Goal: Task Accomplishment & Management: Manage account settings

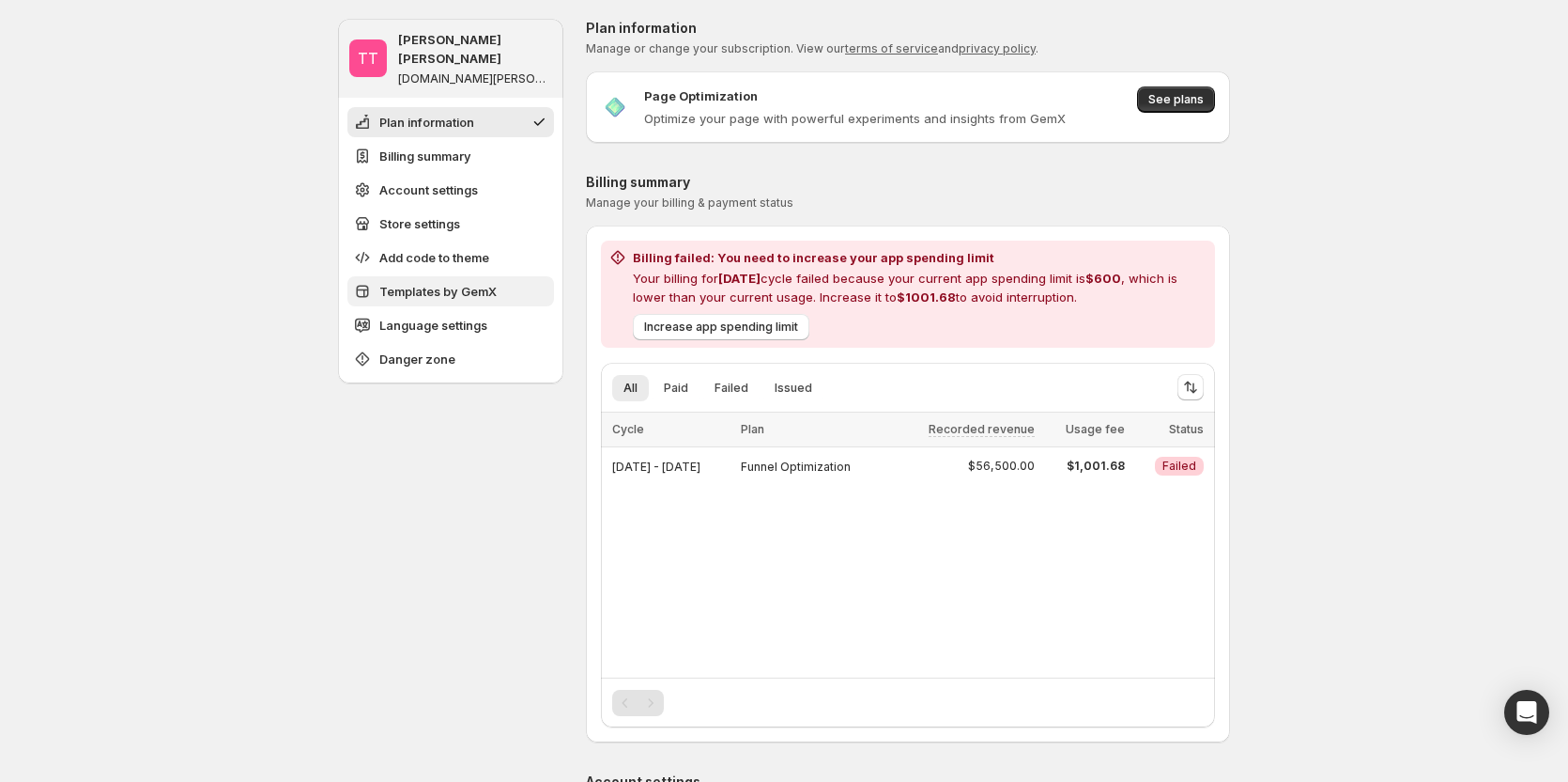
click at [441, 282] on span "Templates by GemX" at bounding box center [437, 292] width 118 height 19
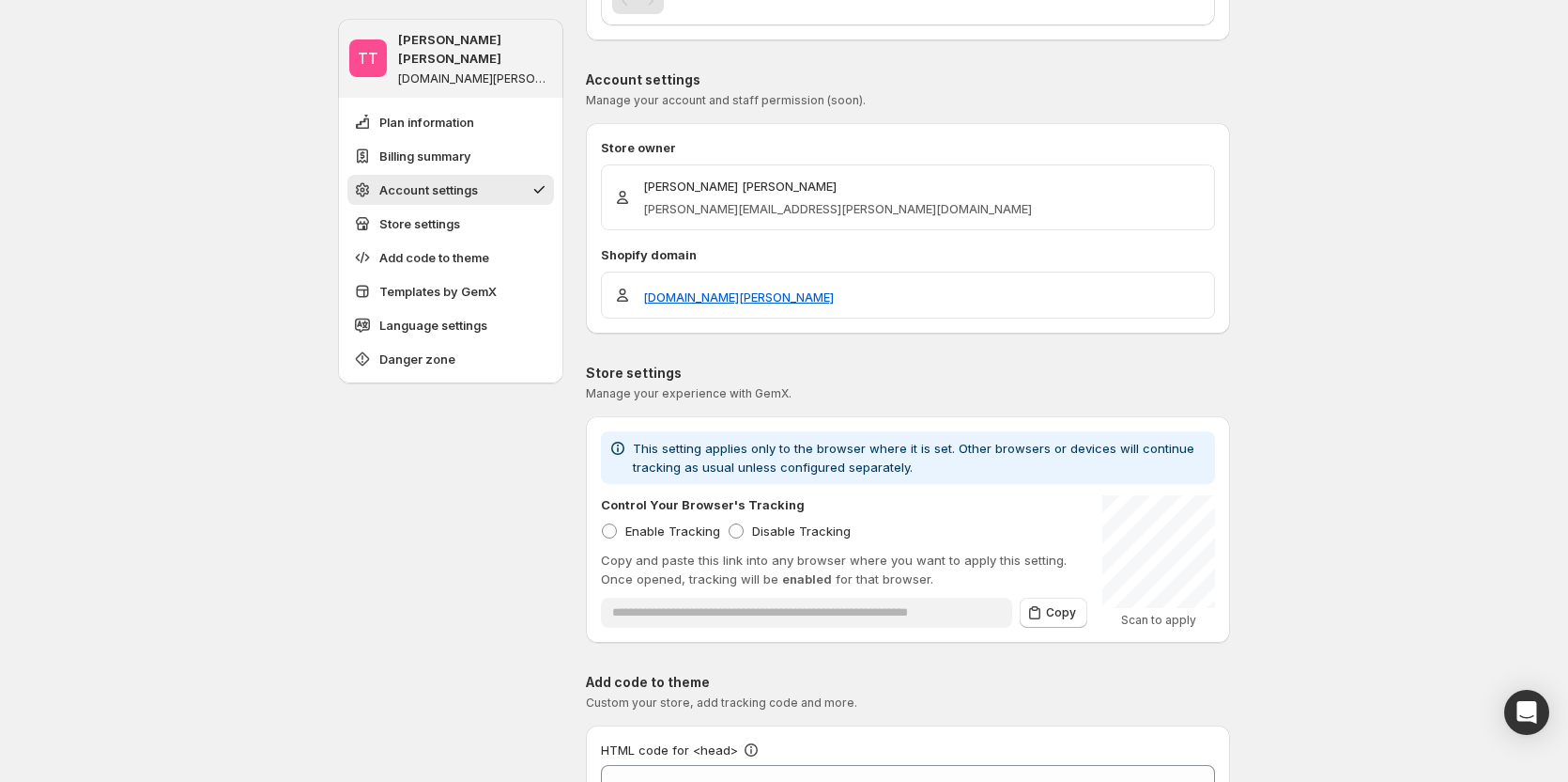
scroll to position [597, 0]
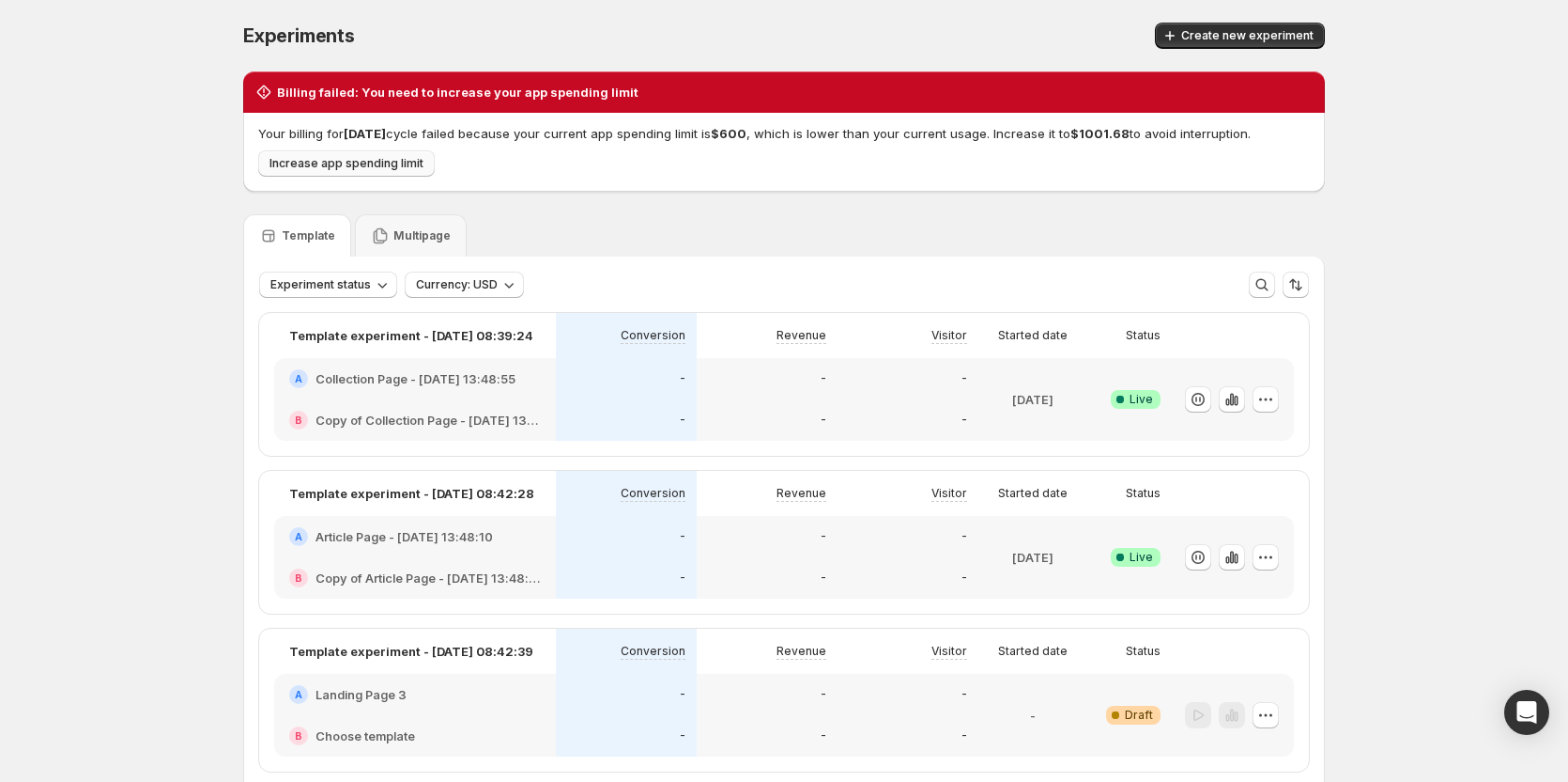
click at [373, 165] on span "Increase app spending limit" at bounding box center [347, 164] width 154 height 15
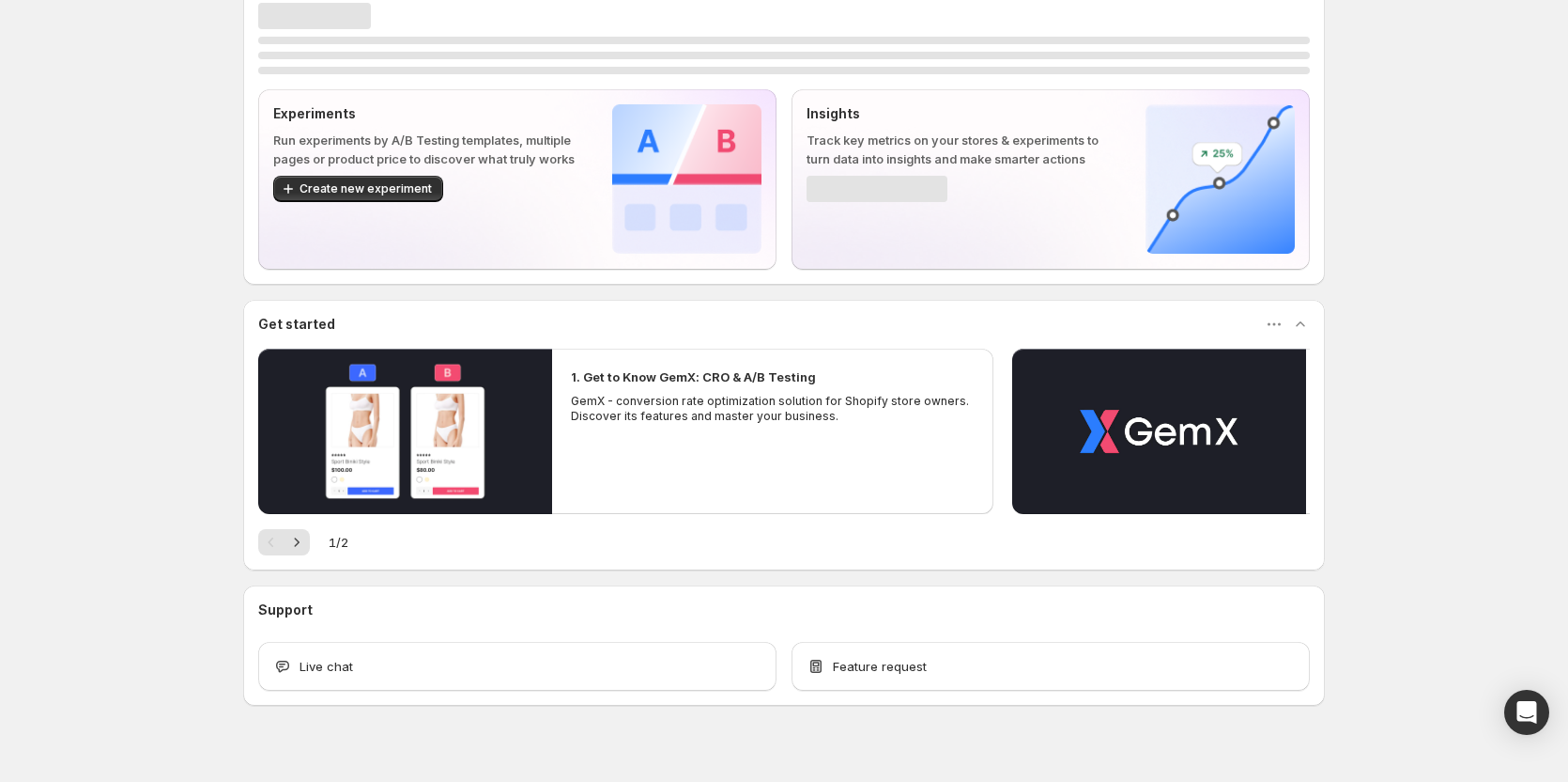
scroll to position [56, 0]
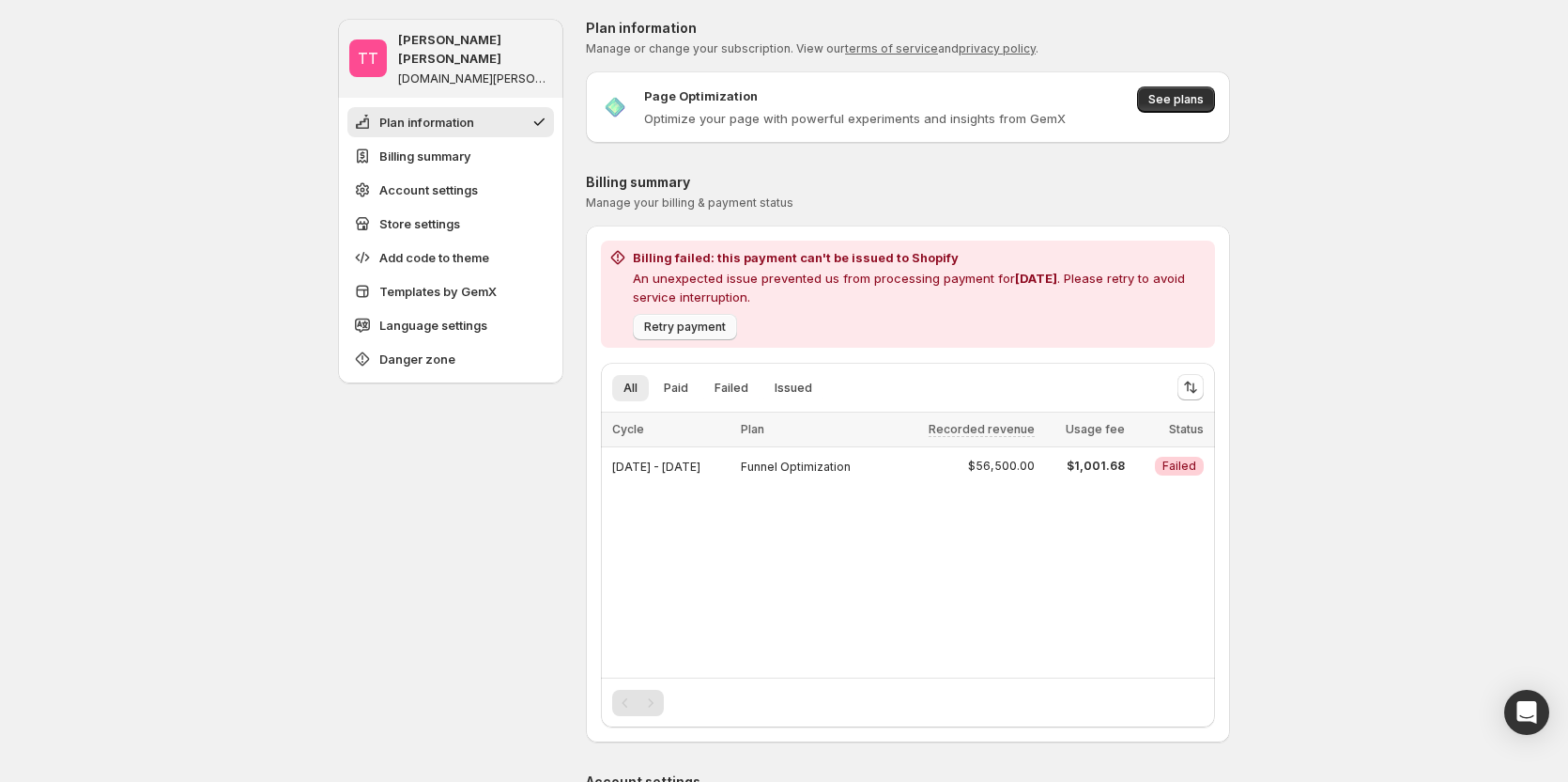
click at [660, 332] on span "Retry payment" at bounding box center [685, 327] width 82 height 15
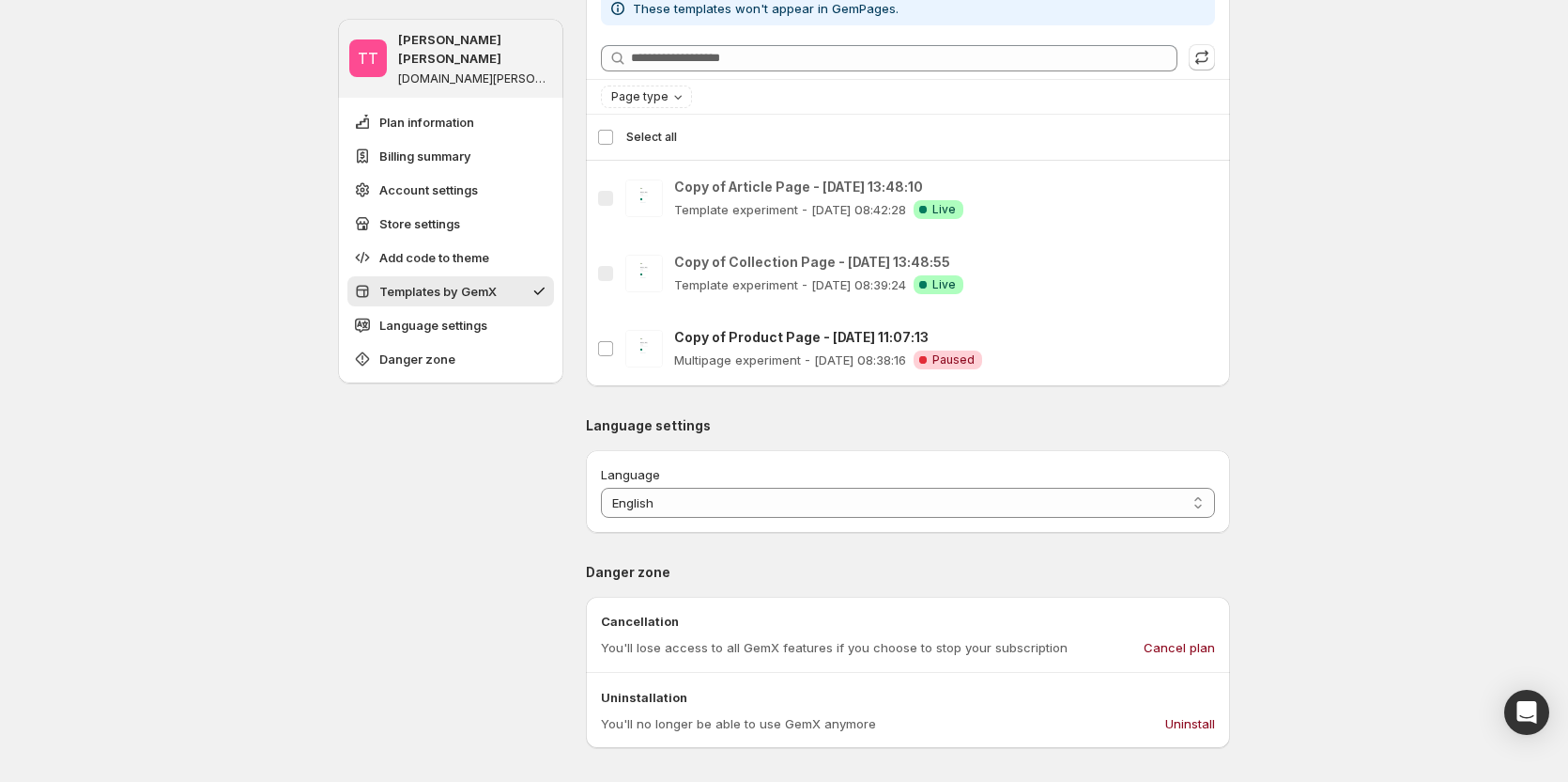
scroll to position [1785, 0]
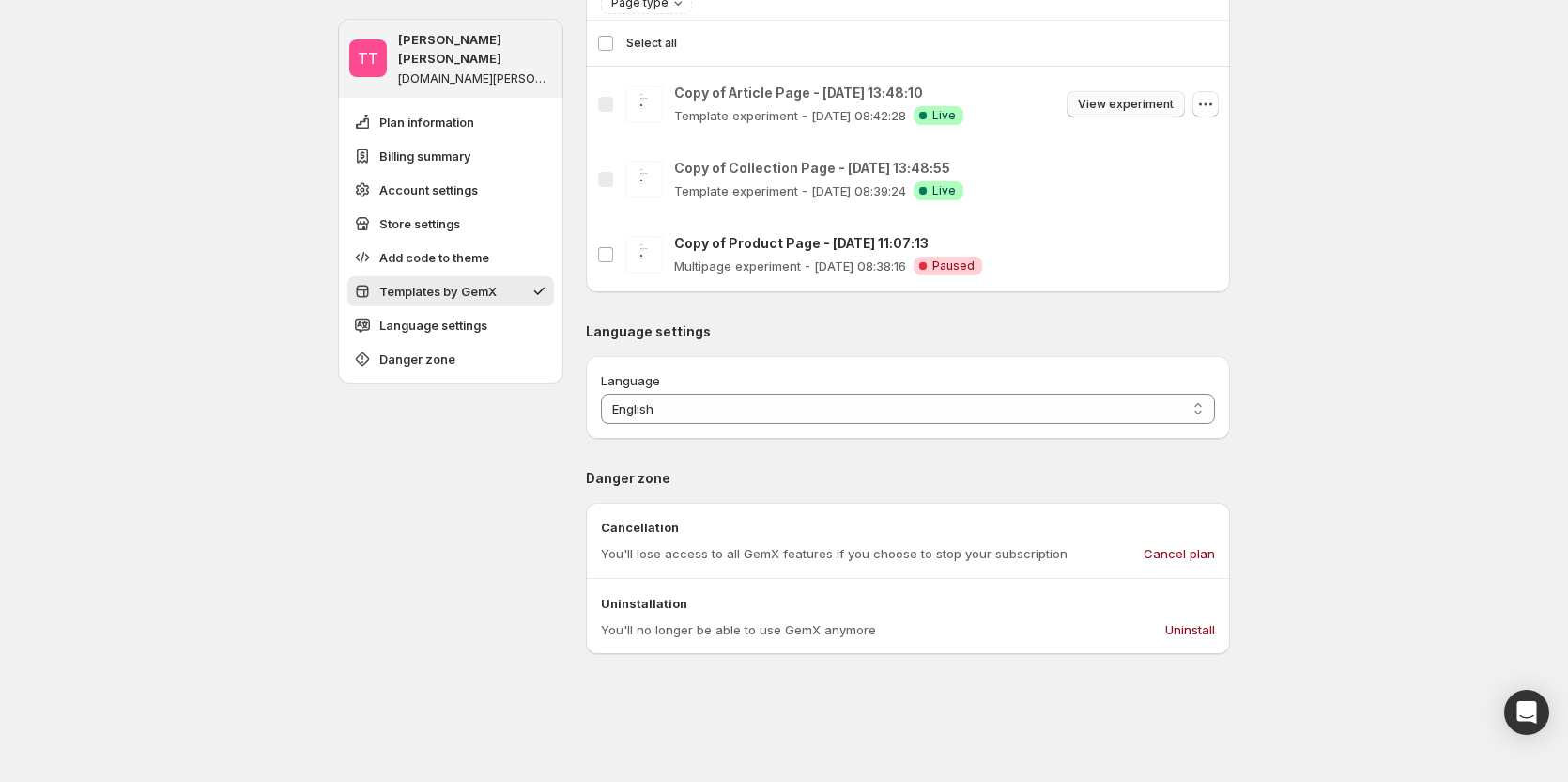
click at [1166, 112] on span "View experiment" at bounding box center [1126, 104] width 96 height 15
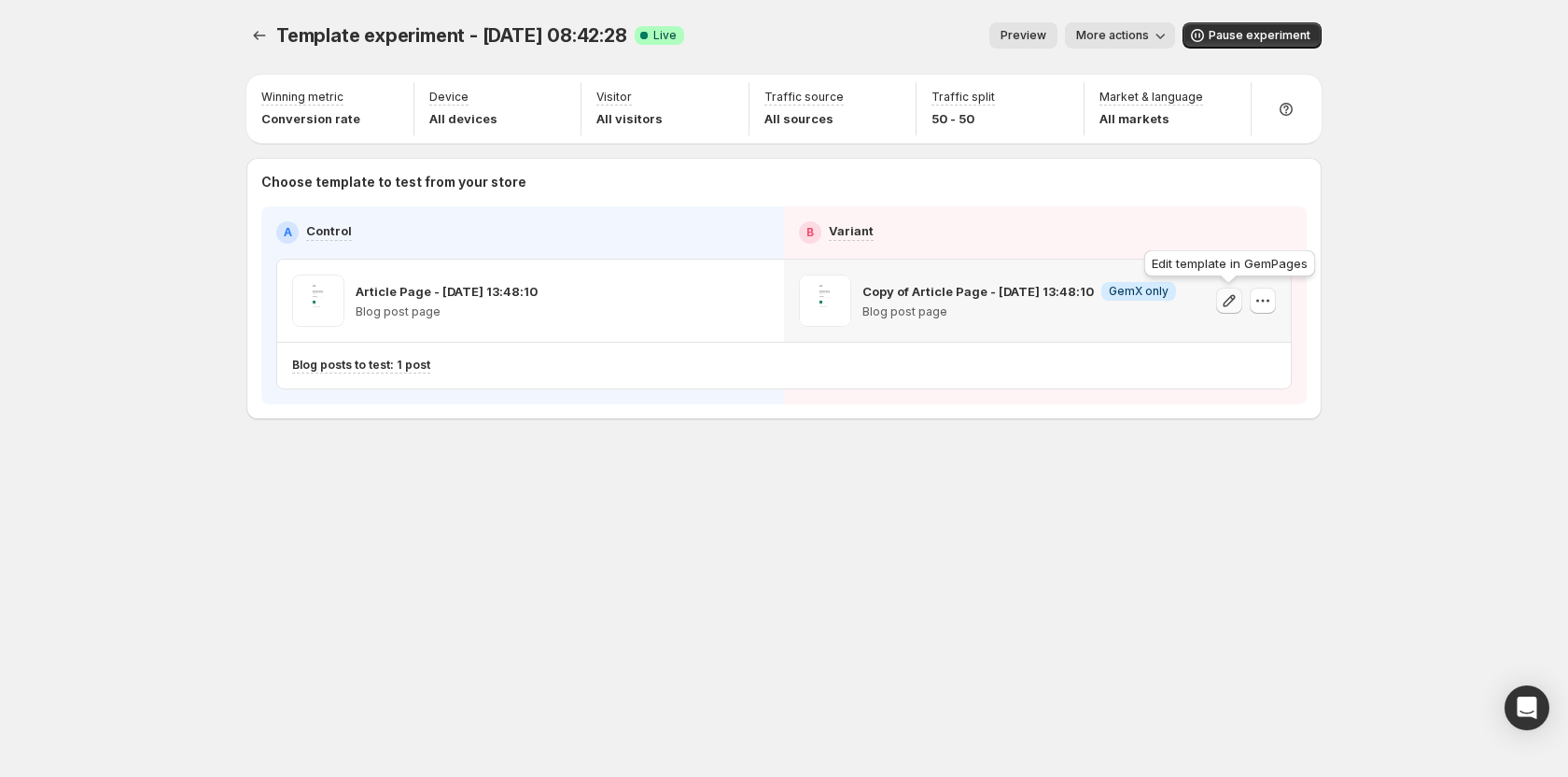
click at [1224, 303] on icon "button" at bounding box center [1230, 299] width 12 height 12
click at [260, 29] on icon "Experiments" at bounding box center [260, 36] width 19 height 19
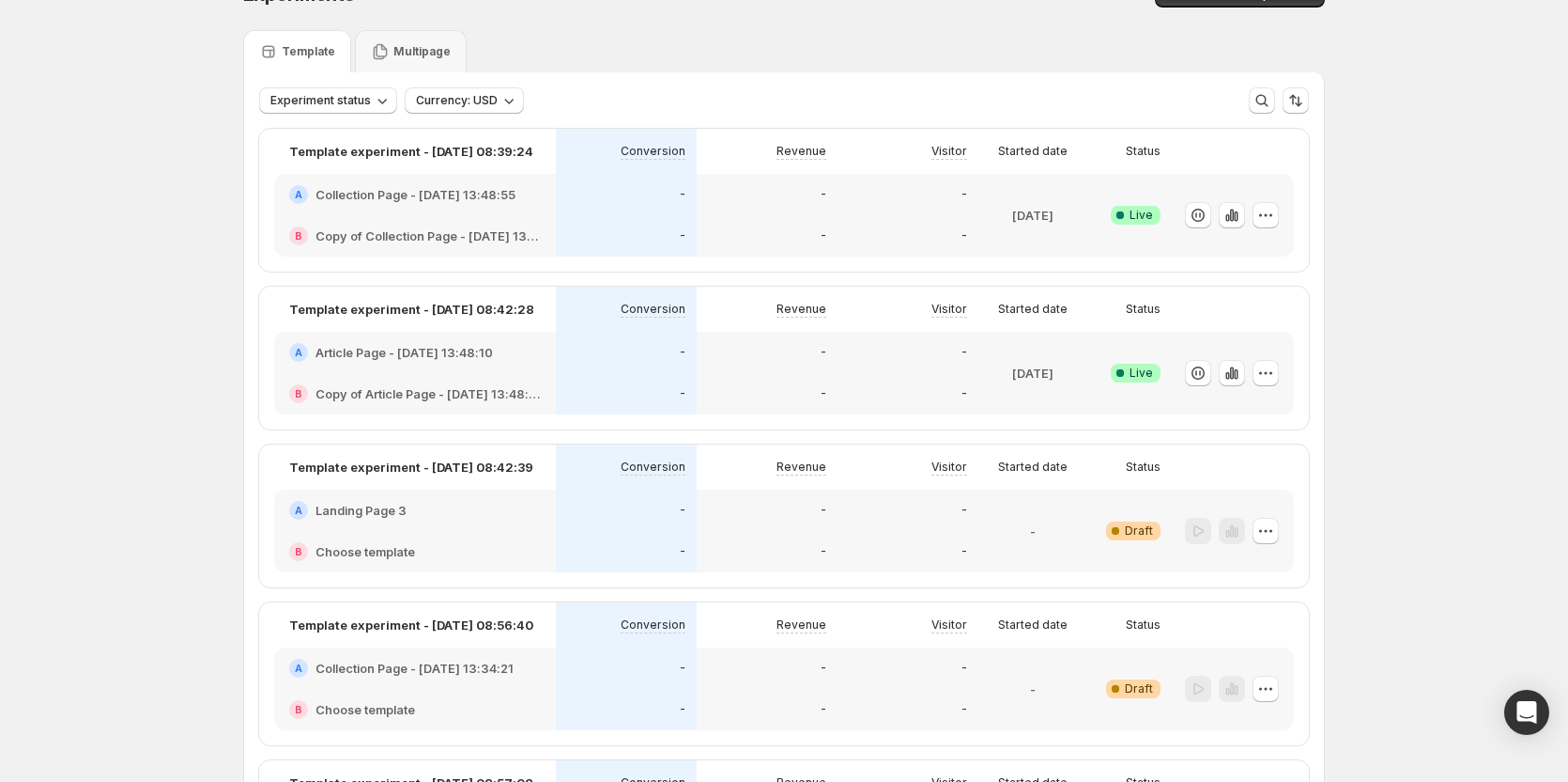
scroll to position [94, 0]
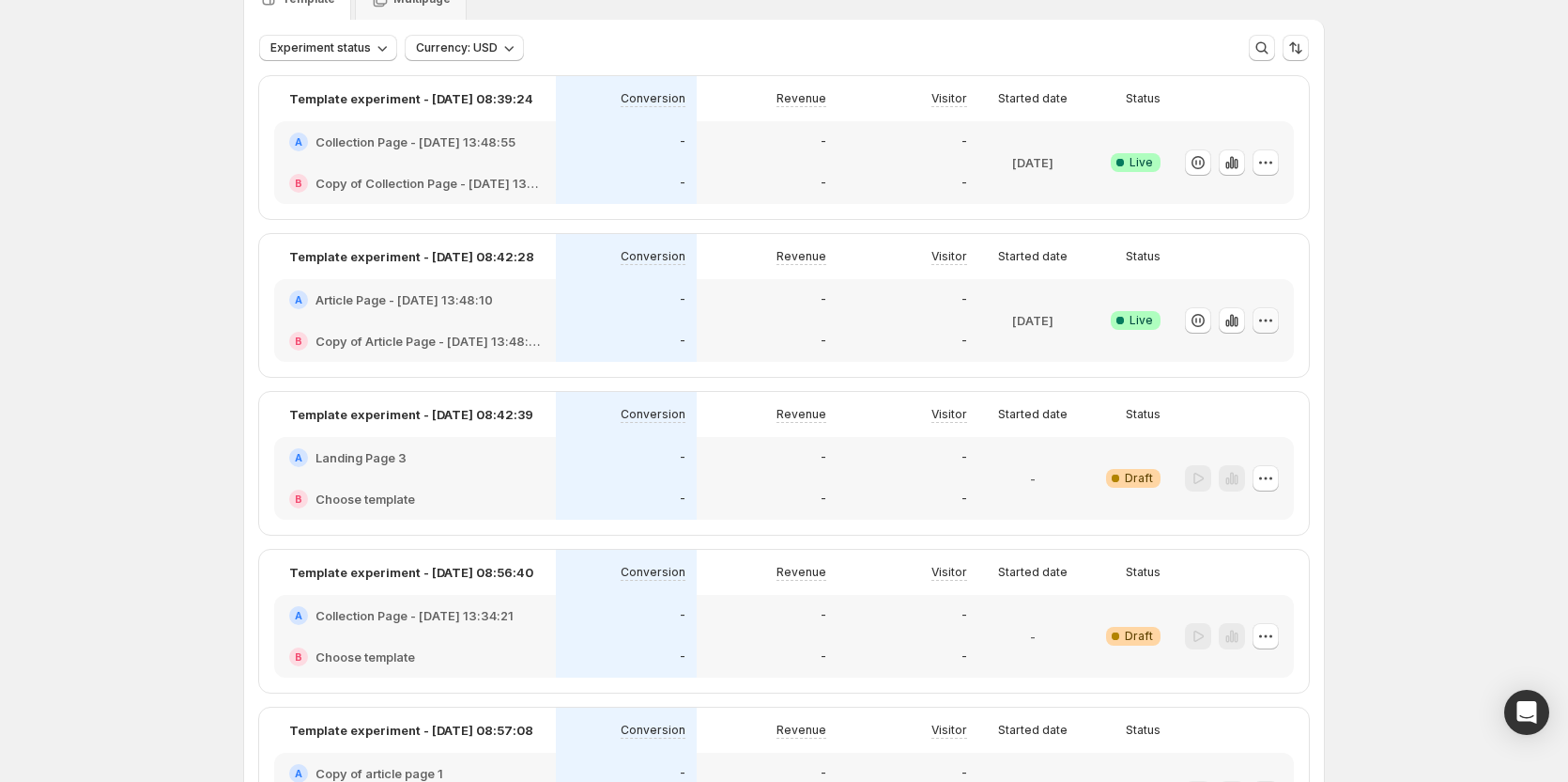
click at [1275, 313] on icon "button" at bounding box center [1266, 320] width 19 height 19
click at [1235, 356] on span "Edit" at bounding box center [1288, 359] width 197 height 19
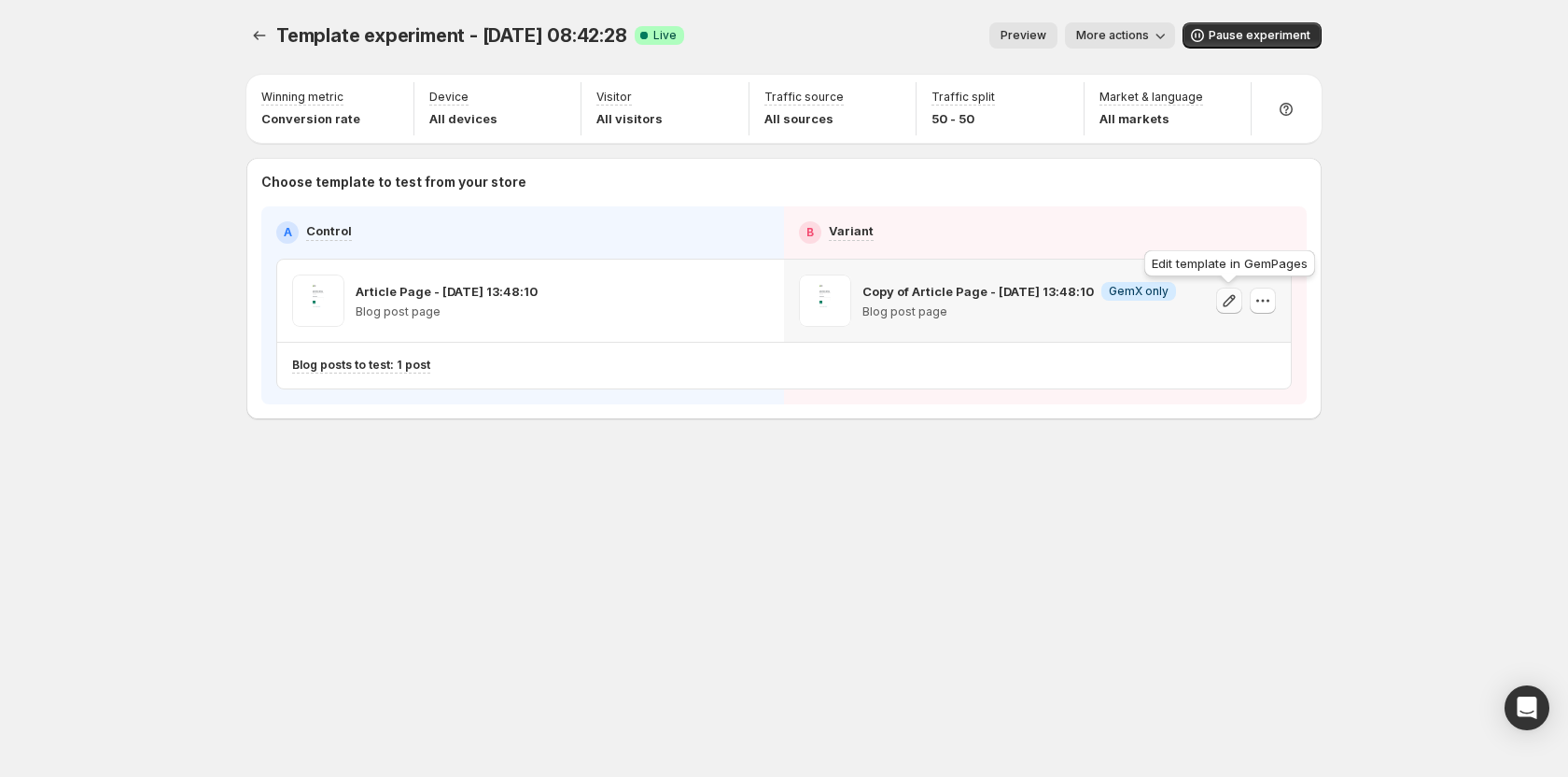
click at [1229, 297] on icon "button" at bounding box center [1230, 300] width 19 height 19
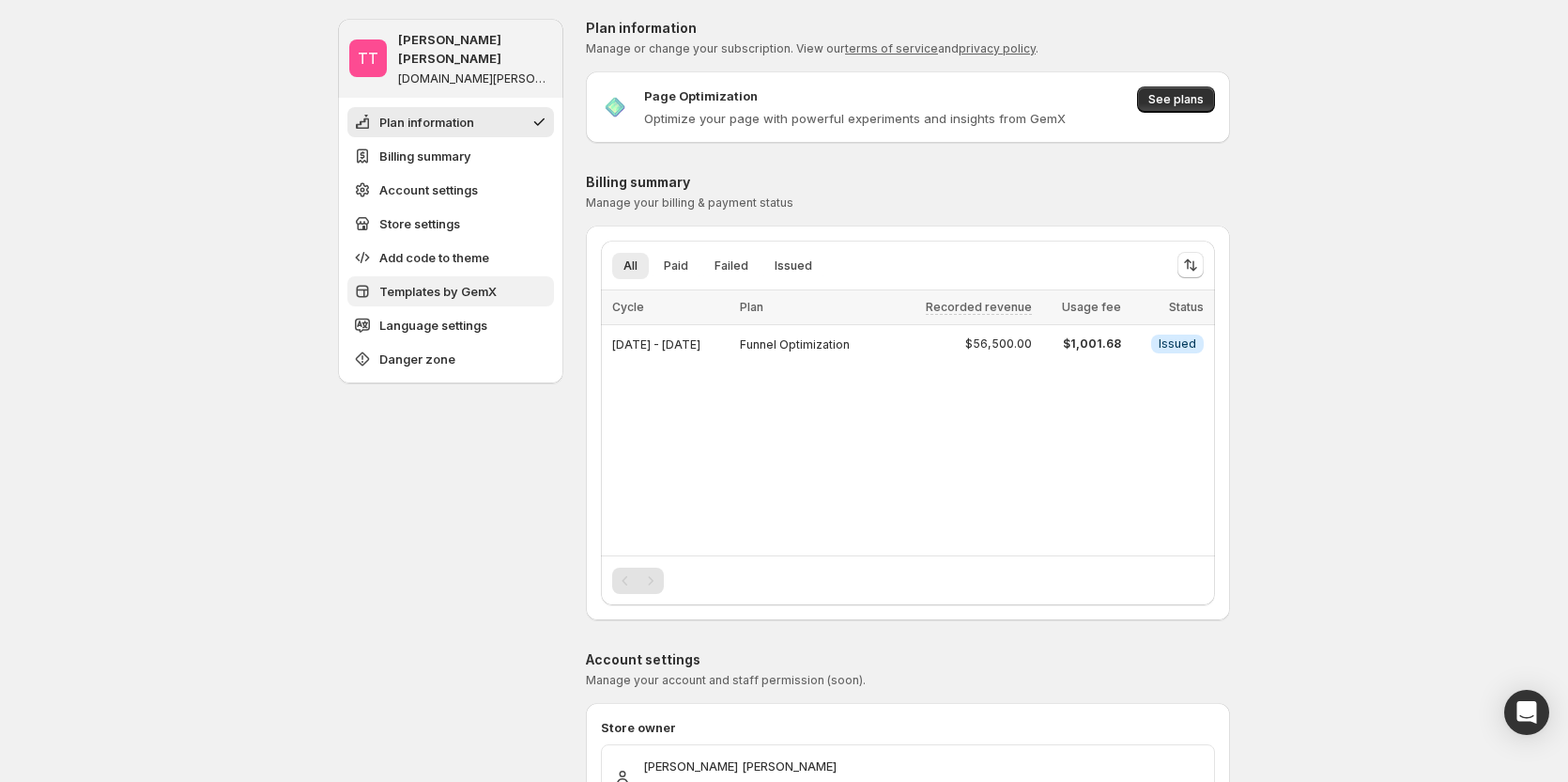
click at [423, 282] on button "Templates by GemX" at bounding box center [451, 292] width 207 height 30
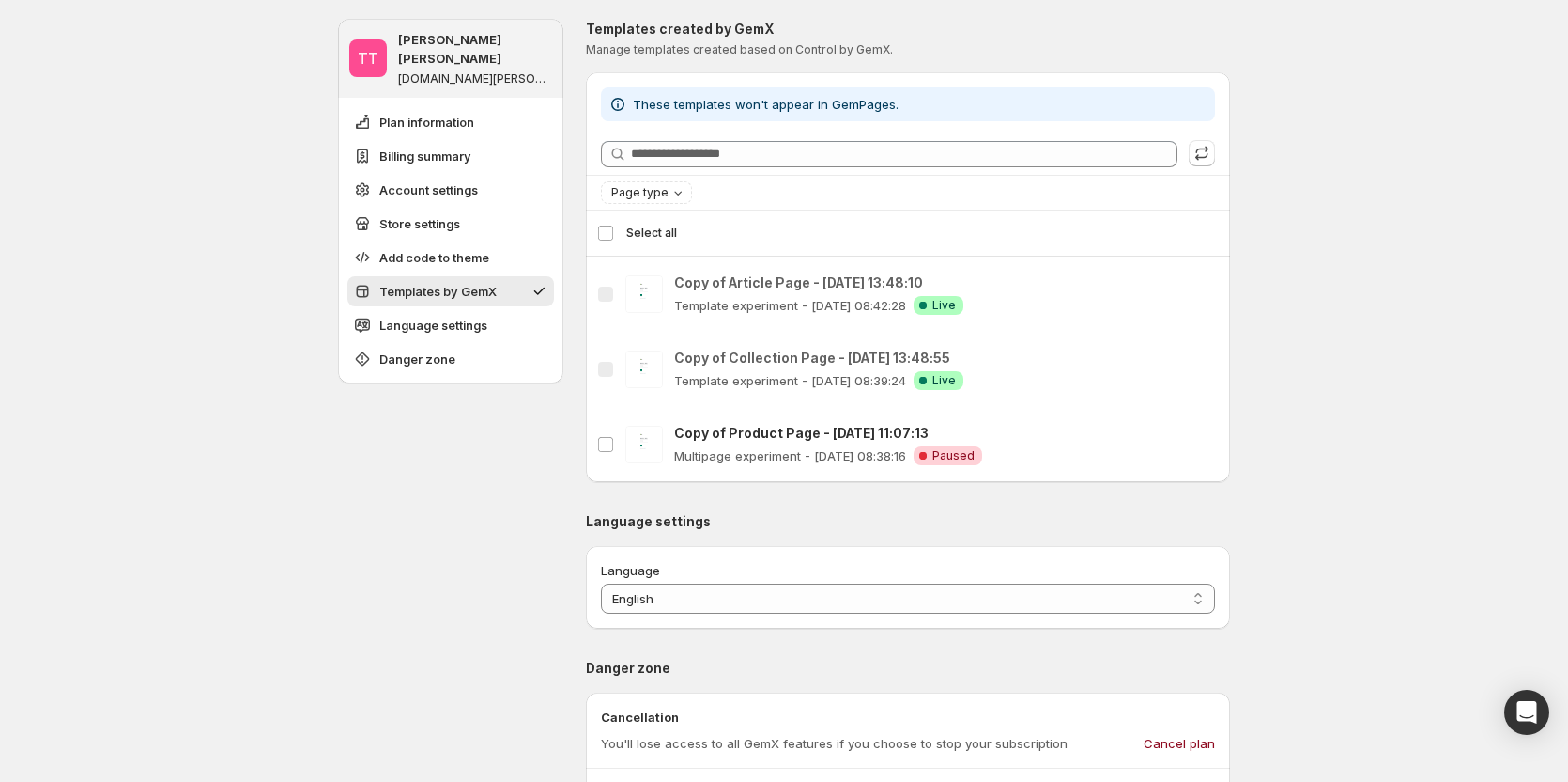
scroll to position [1508, 0]
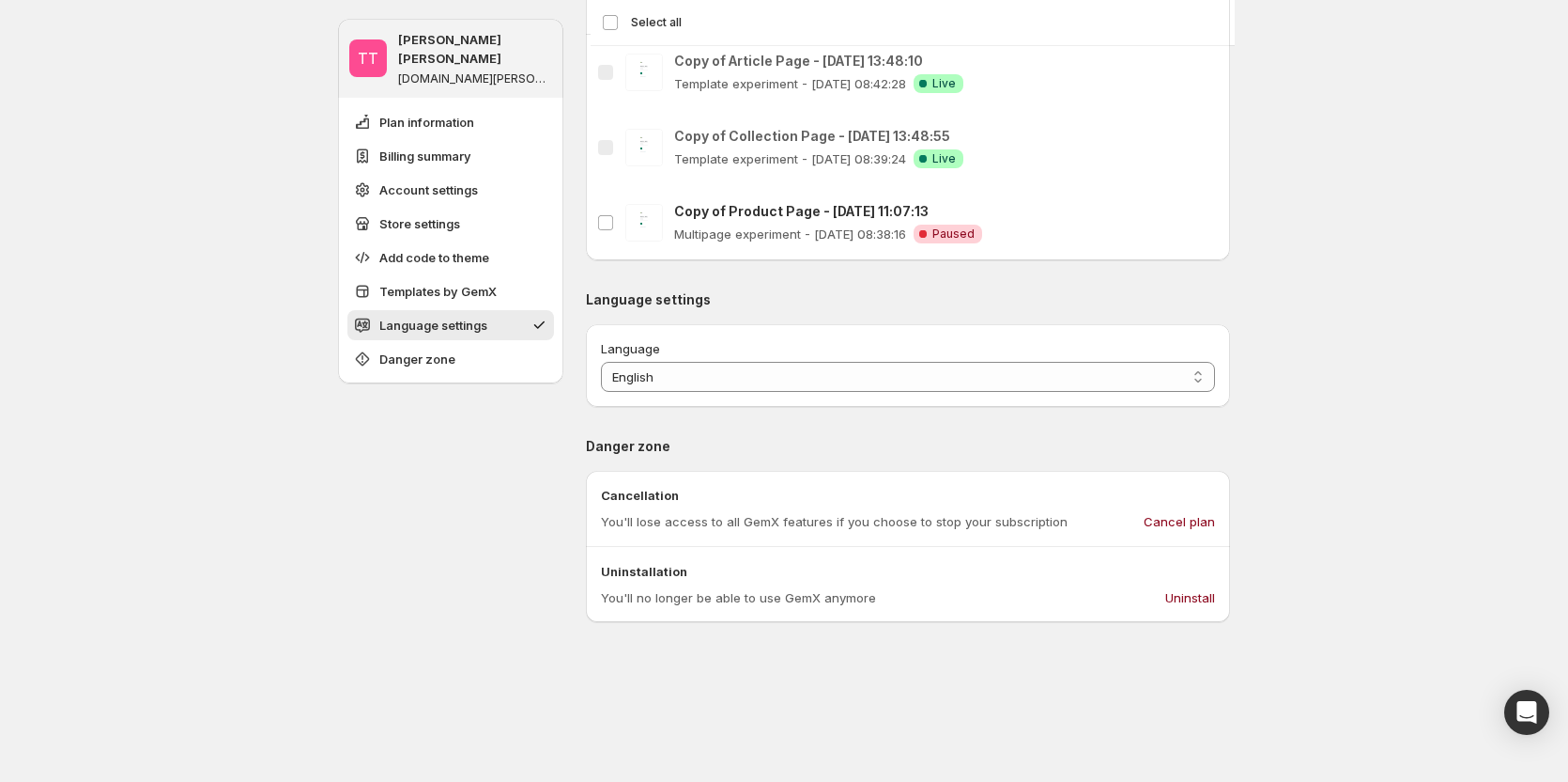
scroll to position [1978, 0]
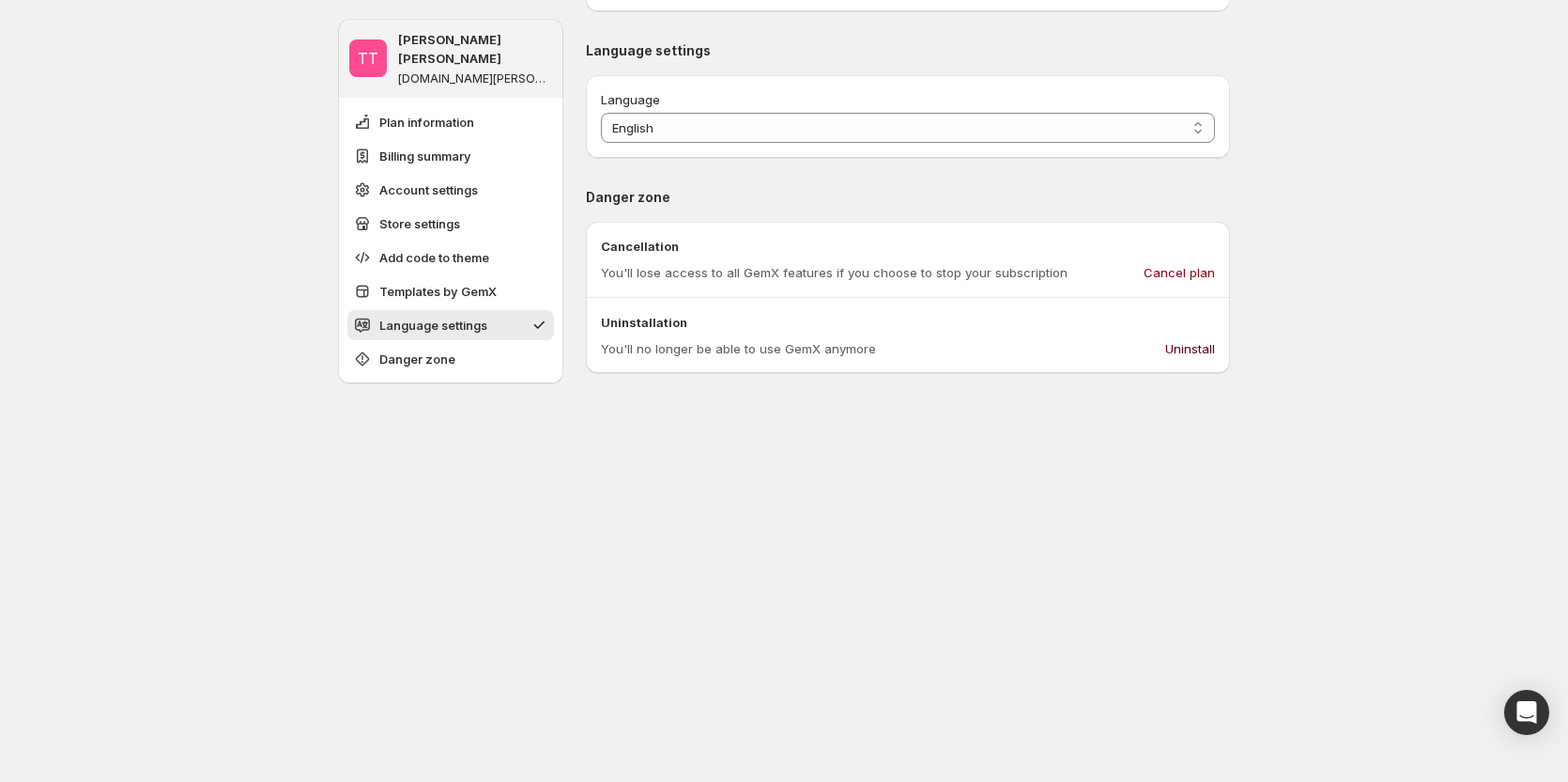
click at [1197, 359] on button "Uninstall" at bounding box center [1190, 348] width 72 height 30
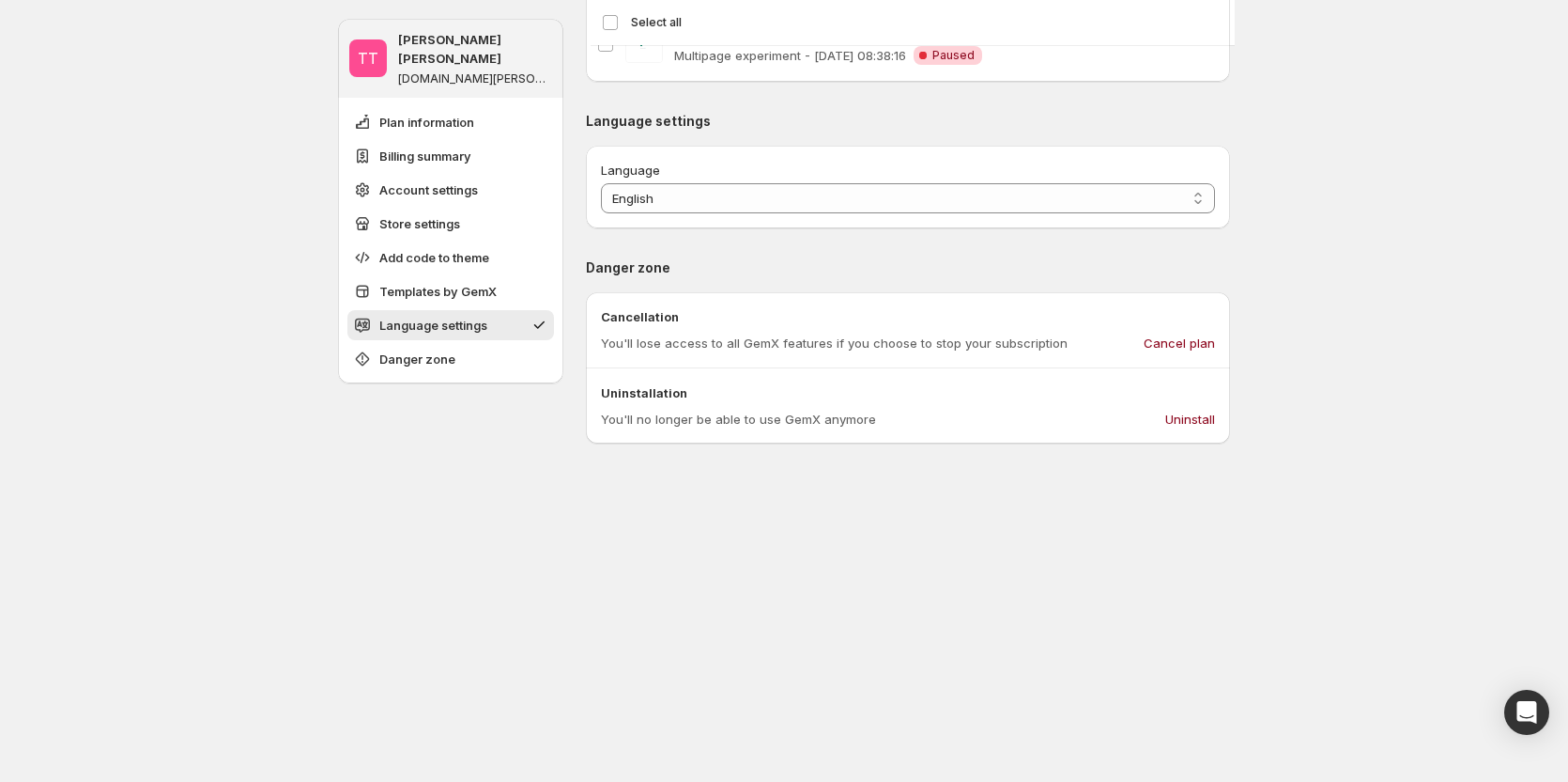
scroll to position [1696, 0]
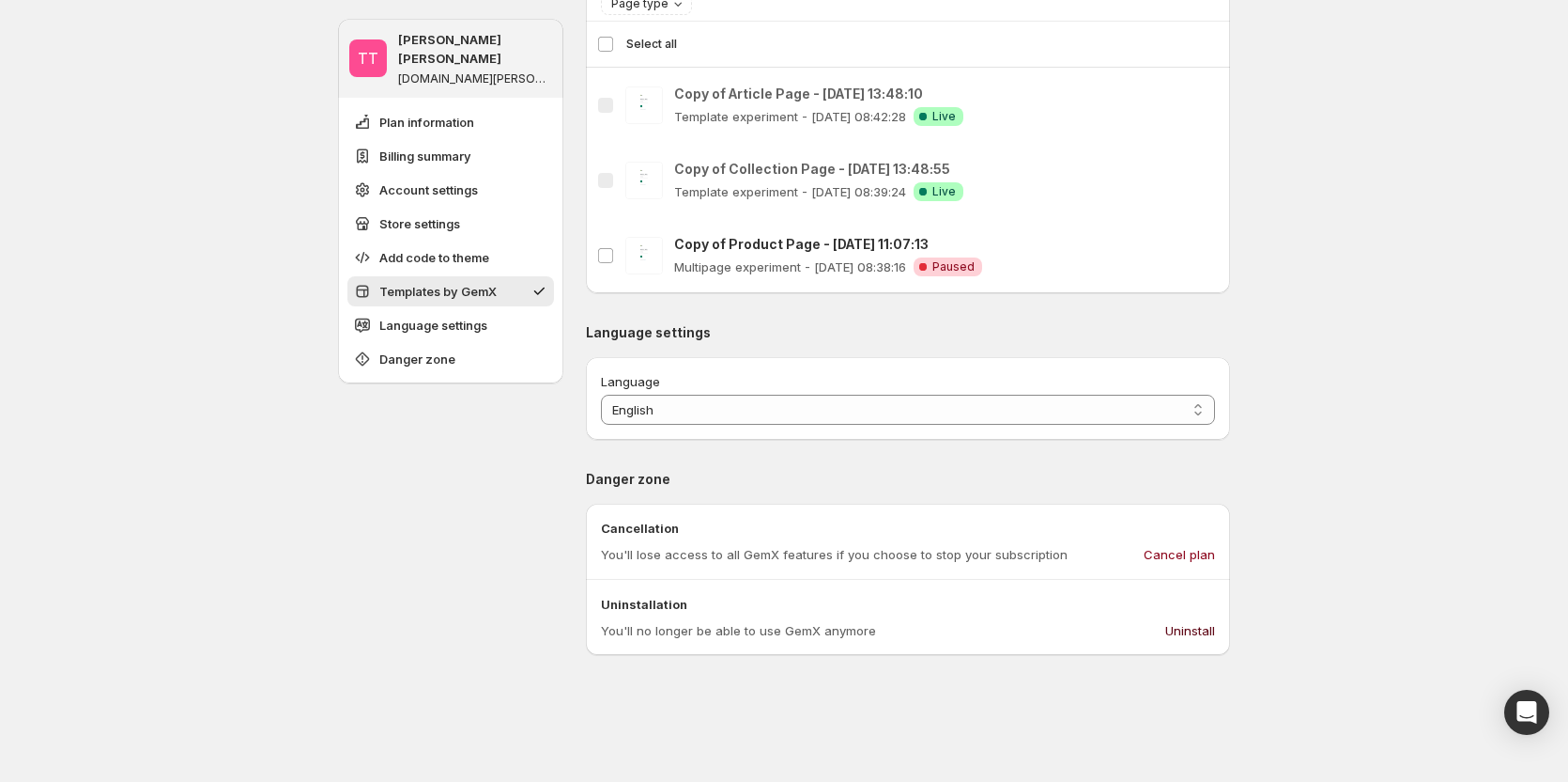
click at [1180, 625] on span "Uninstall" at bounding box center [1190, 630] width 50 height 19
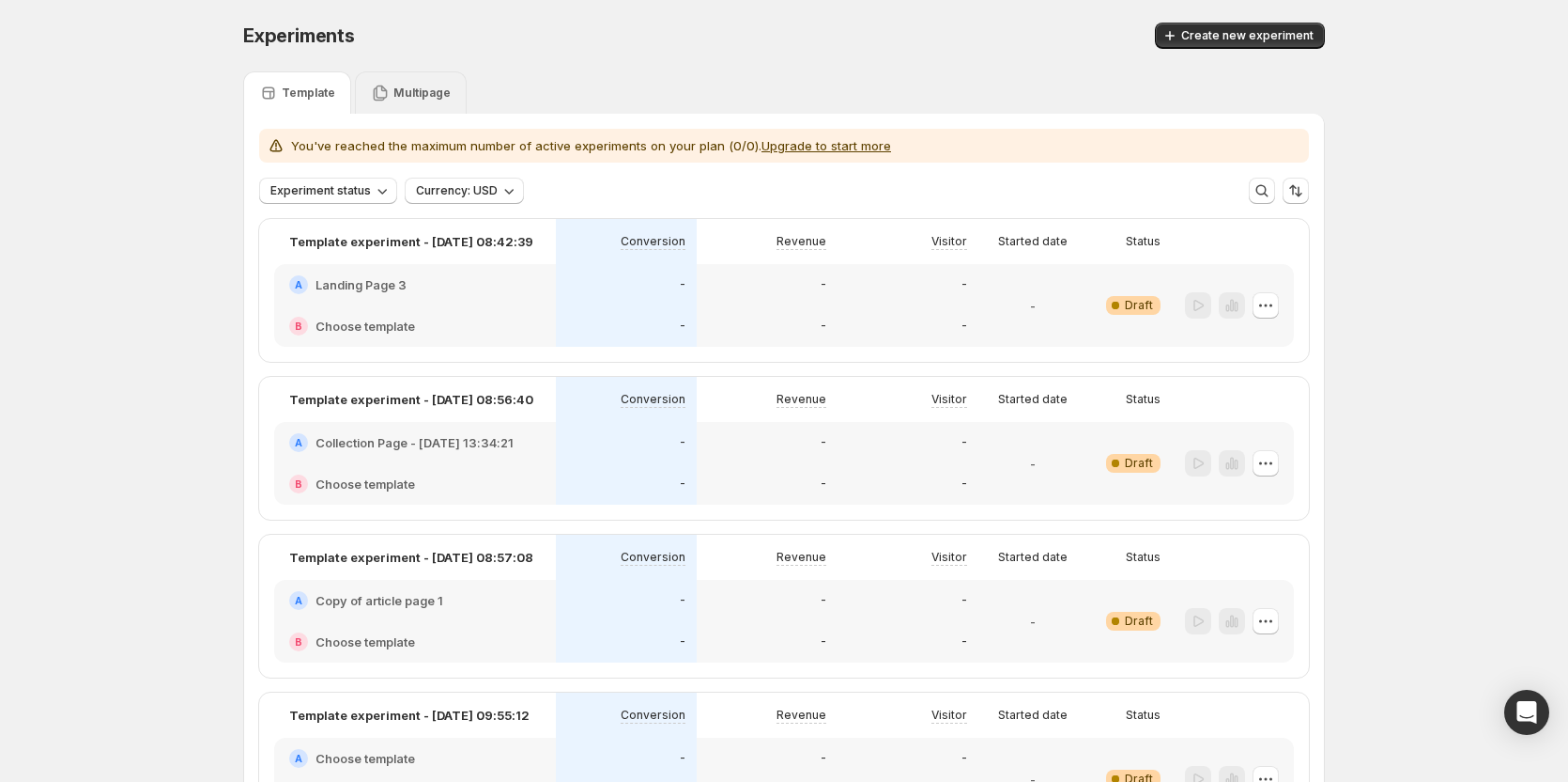
click at [431, 88] on p "Multipage" at bounding box center [421, 93] width 57 height 15
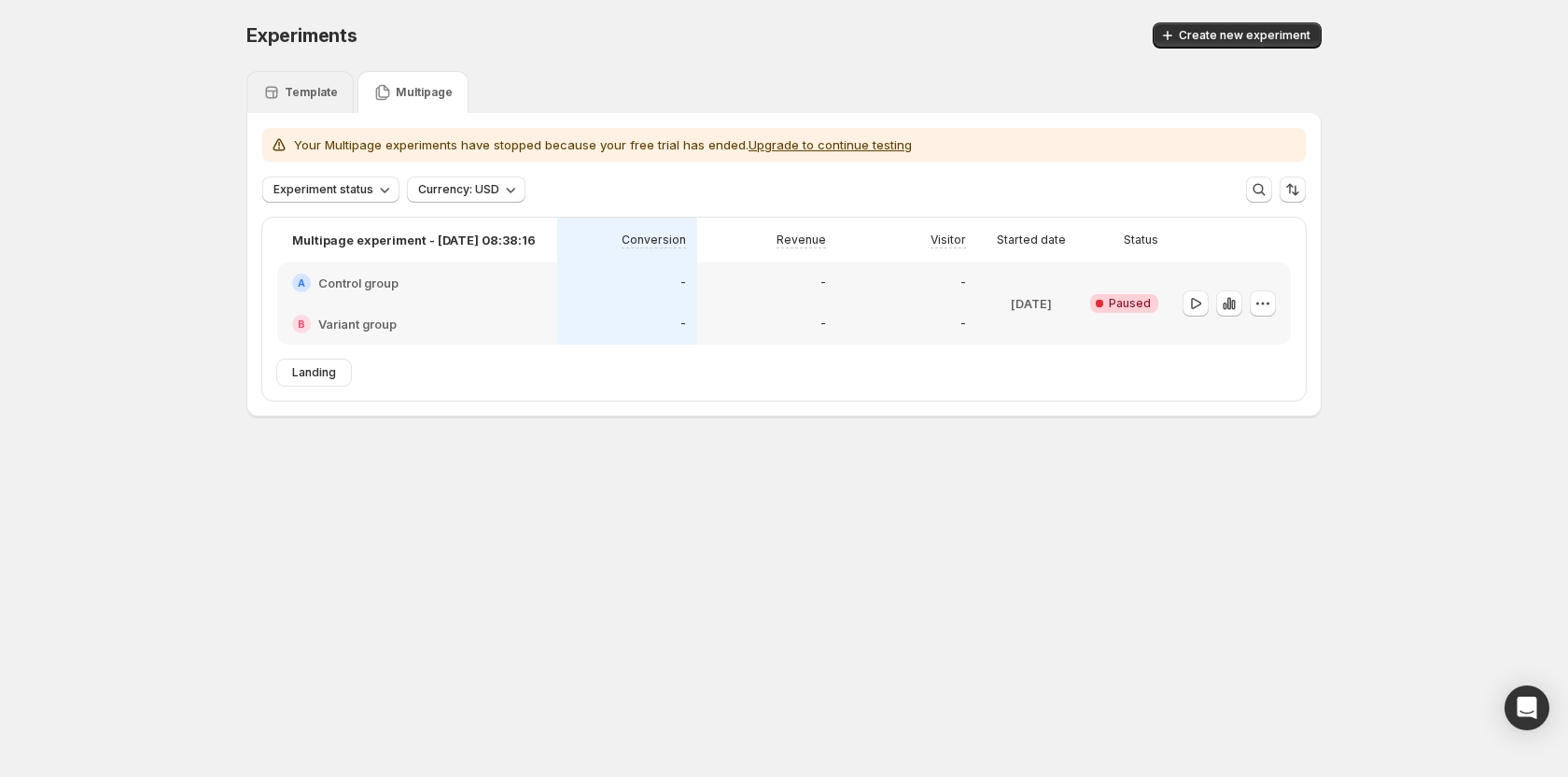
click at [317, 89] on p "Template" at bounding box center [311, 93] width 53 height 15
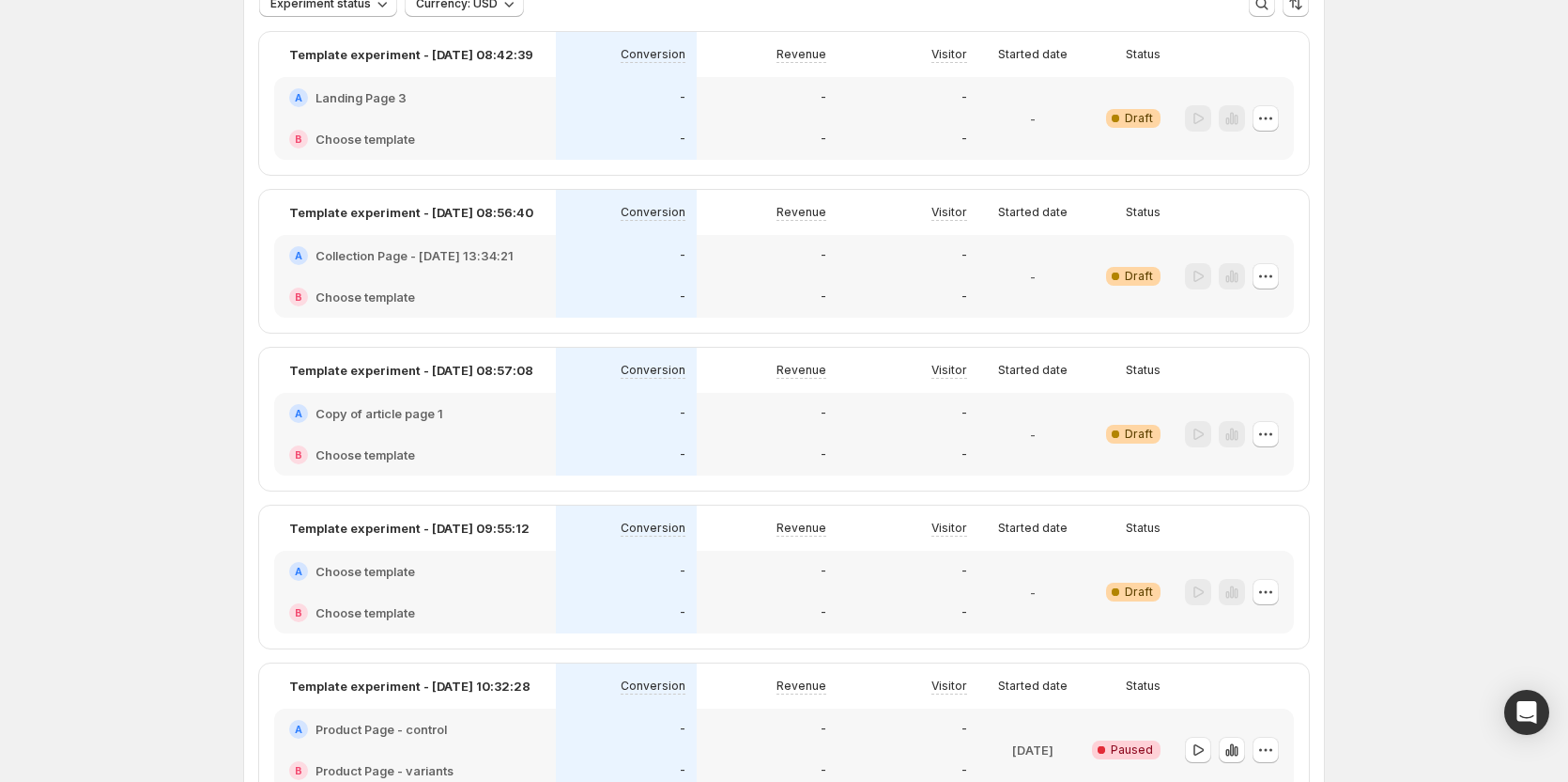
scroll to position [188, 0]
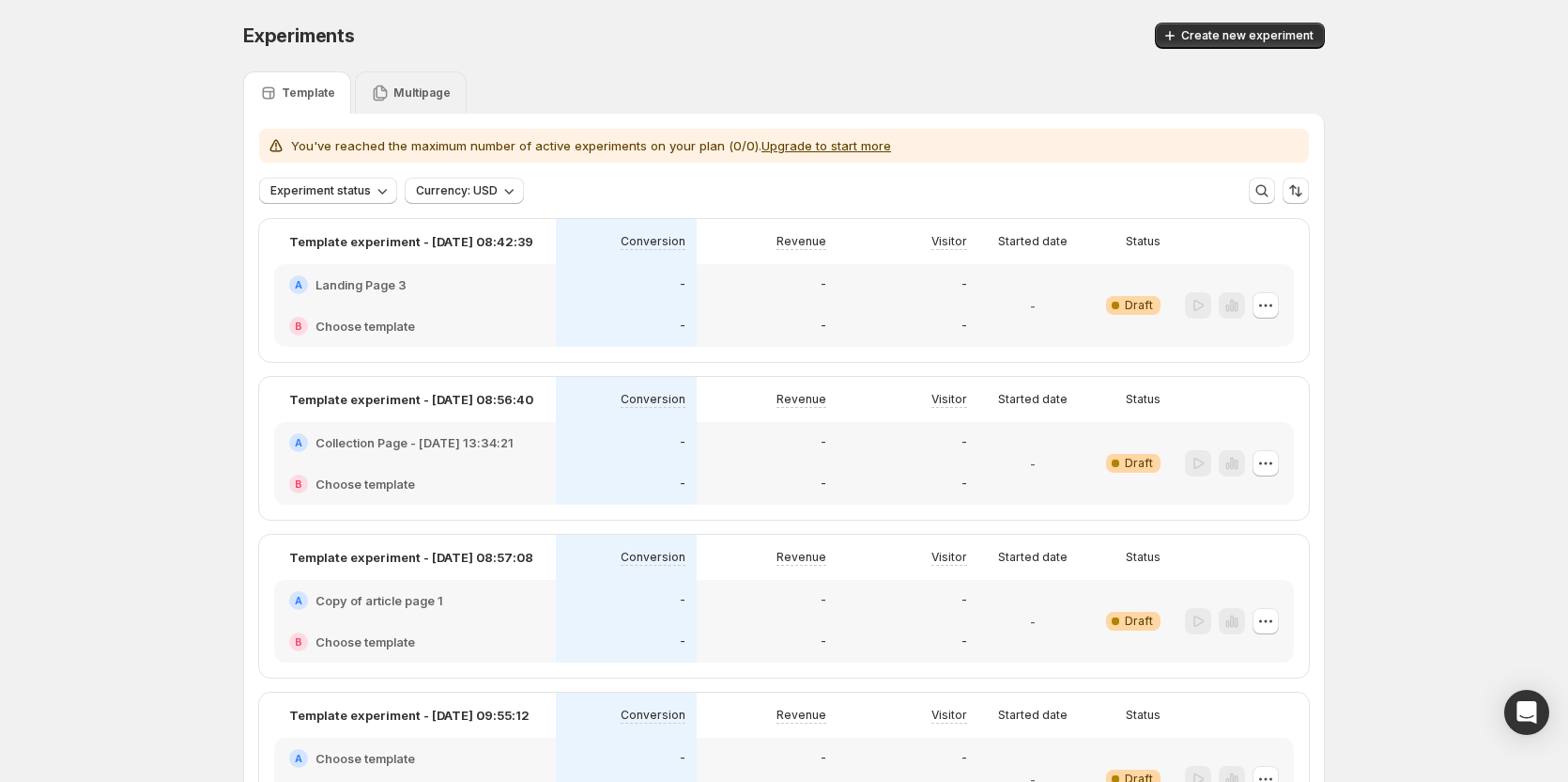
click at [389, 92] on icon at bounding box center [380, 93] width 19 height 19
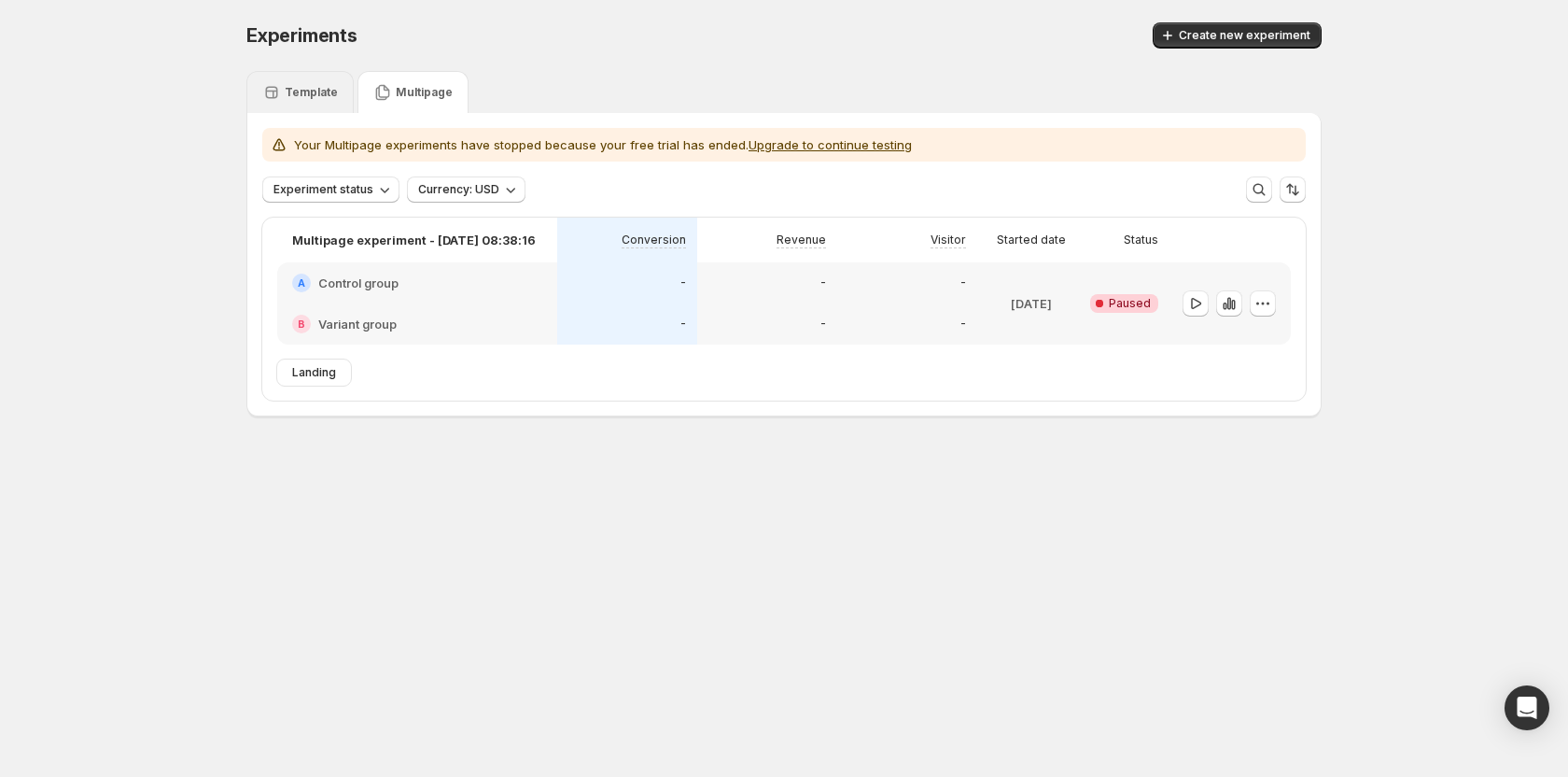
click at [293, 95] on p "Template" at bounding box center [311, 93] width 53 height 15
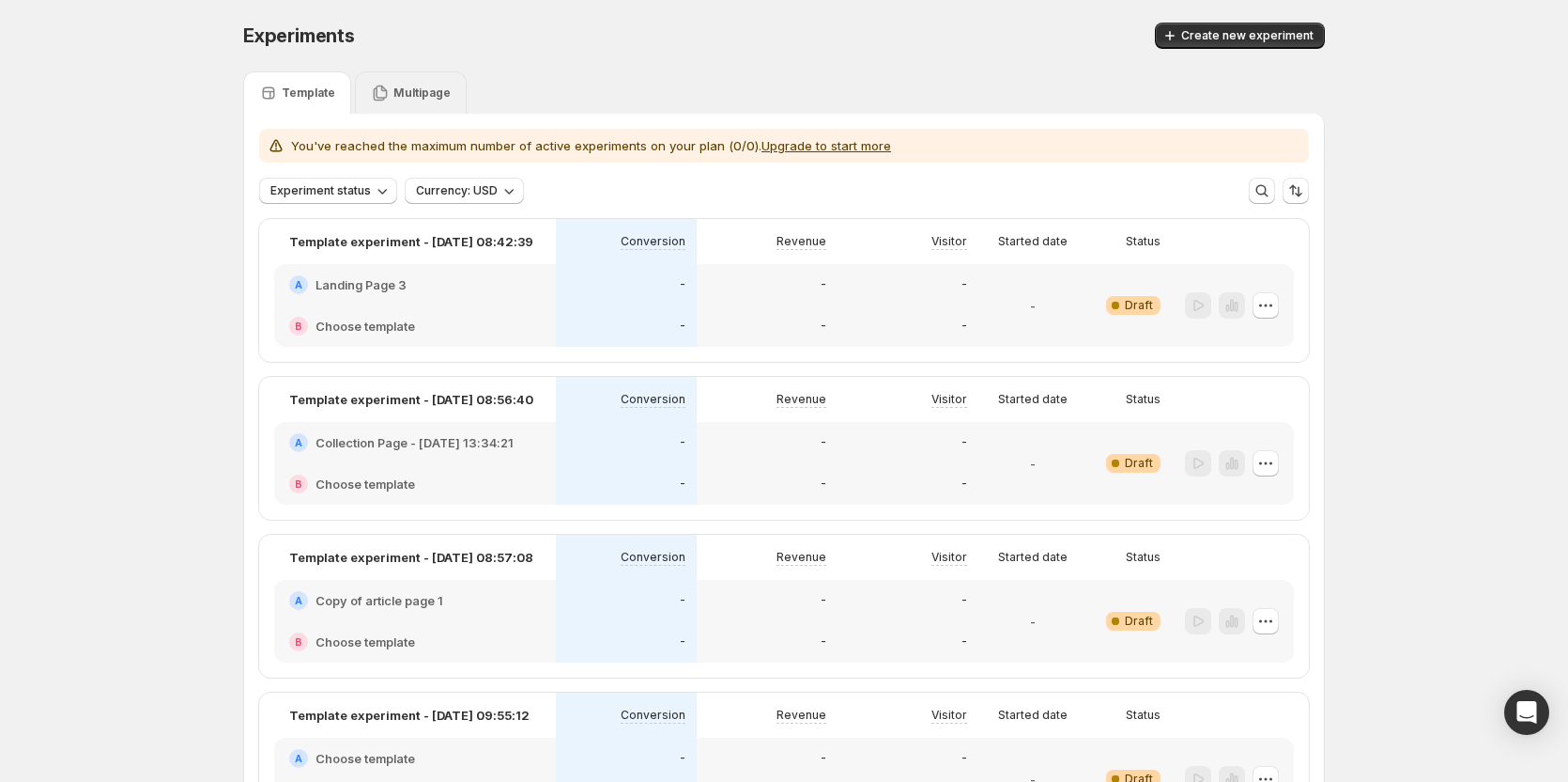
click at [380, 94] on icon at bounding box center [380, 93] width 19 height 19
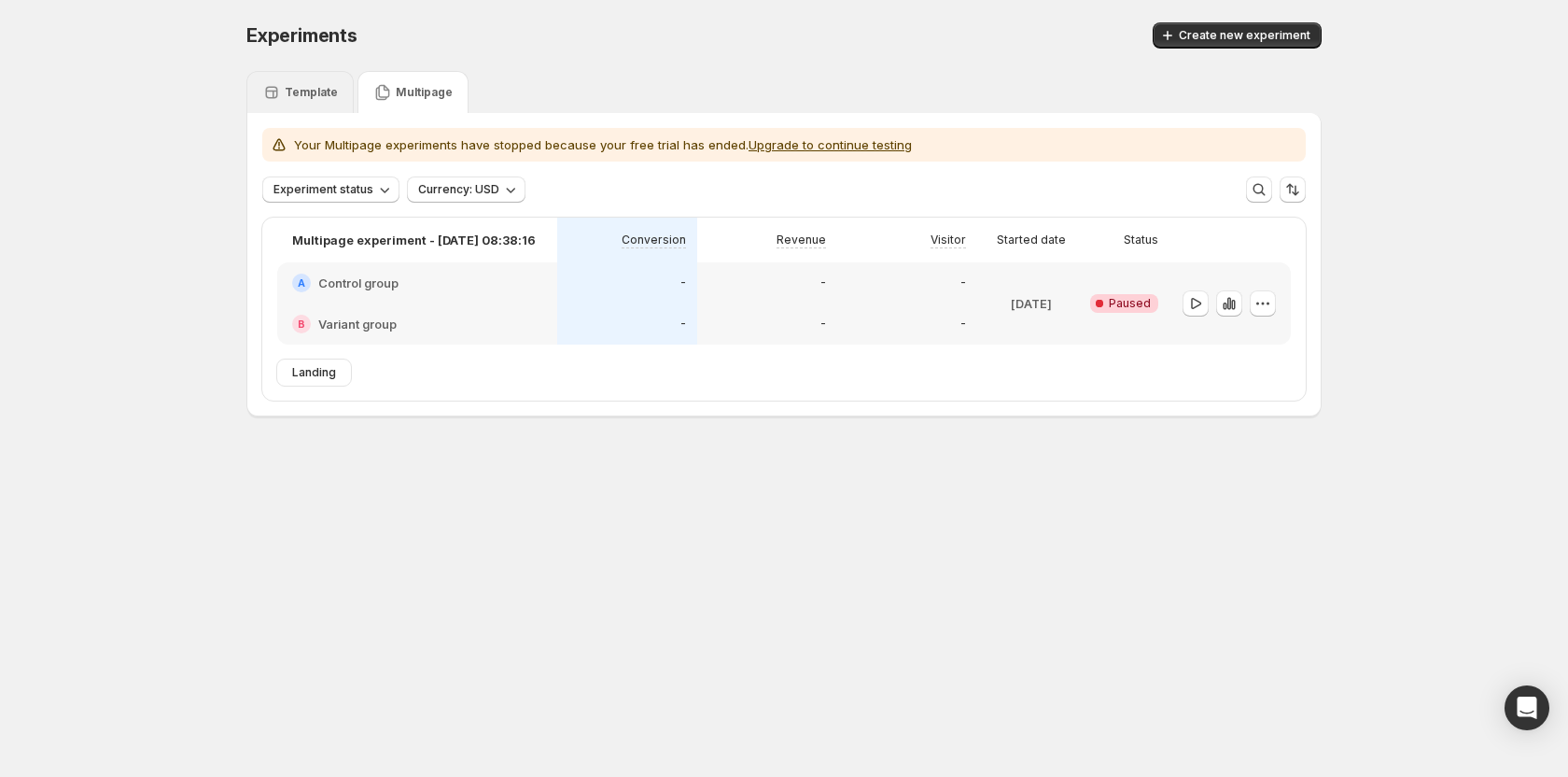
click at [304, 94] on p "Template" at bounding box center [311, 93] width 53 height 15
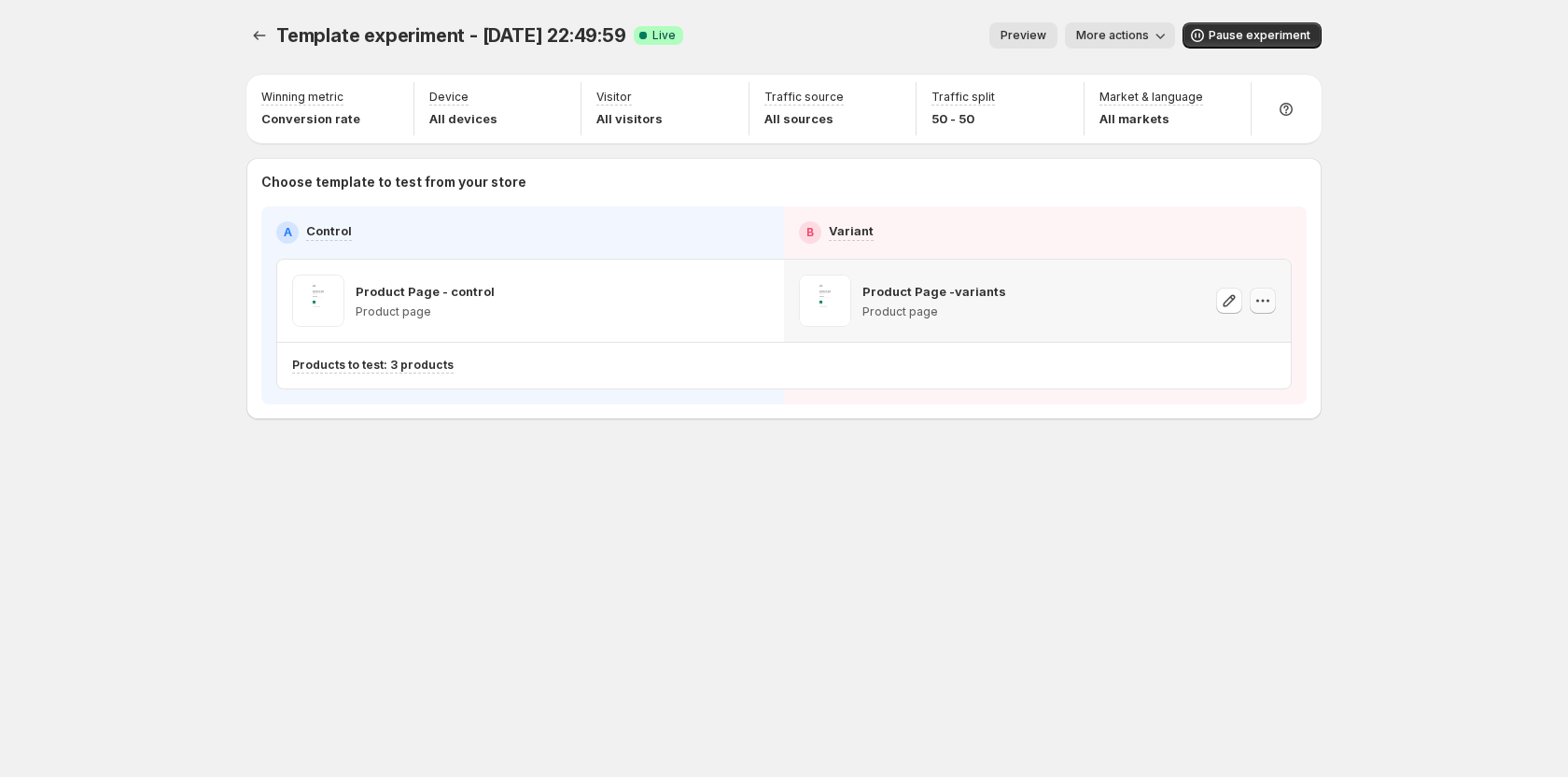
click at [1271, 298] on icon "button" at bounding box center [1263, 300] width 19 height 19
click at [1271, 299] on icon "button" at bounding box center [1263, 300] width 19 height 19
click at [1097, 587] on div "Template experiment - [DATE] 22:49:59. This page is ready Template experiment -…" at bounding box center [784, 388] width 1120 height 777
